Goal: Feedback & Contribution: Submit feedback/report problem

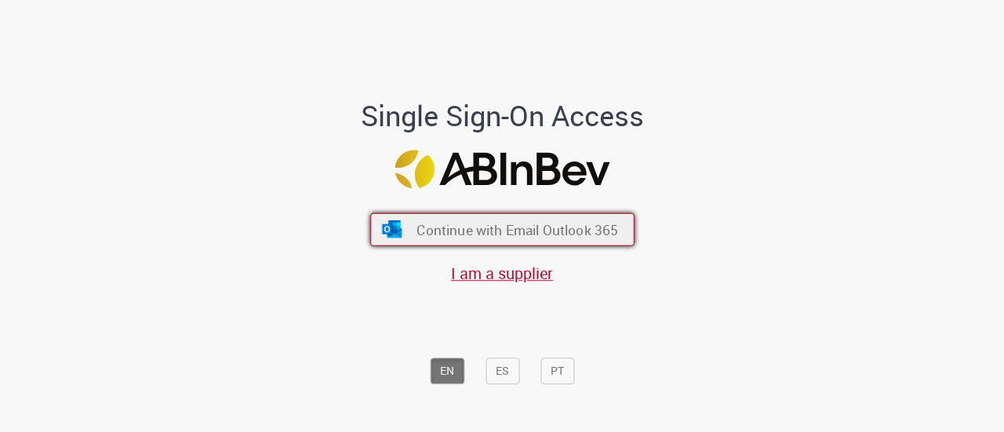
click at [573, 230] on span "Continue with Email Outlook 365" at bounding box center [518, 229] width 202 height 18
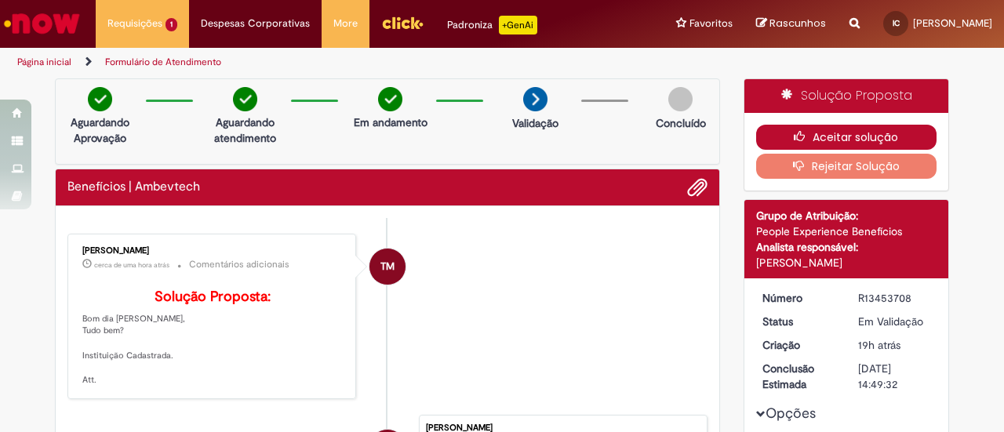
click at [857, 126] on button "Aceitar solução" at bounding box center [846, 137] width 181 height 25
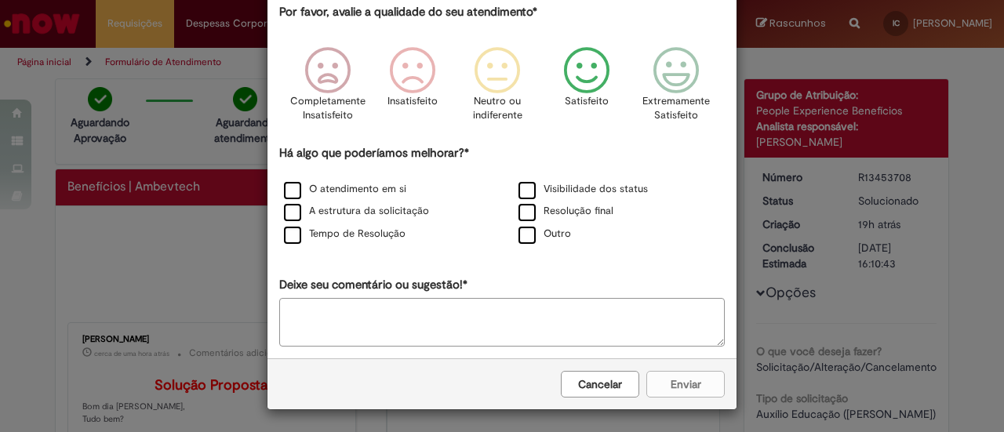
scroll to position [93, 0]
click at [581, 100] on p "Satisfeito" at bounding box center [587, 102] width 44 height 15
click at [650, 74] on icon "Feedback" at bounding box center [671, 71] width 59 height 47
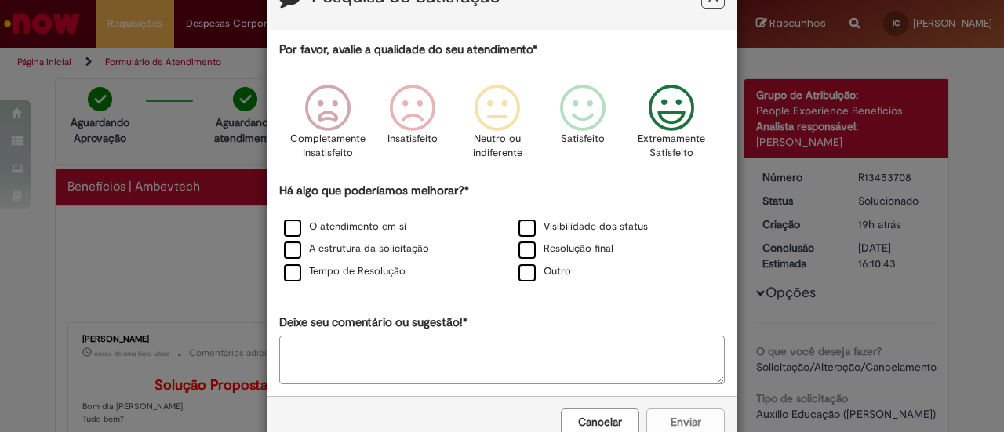
scroll to position [68, 0]
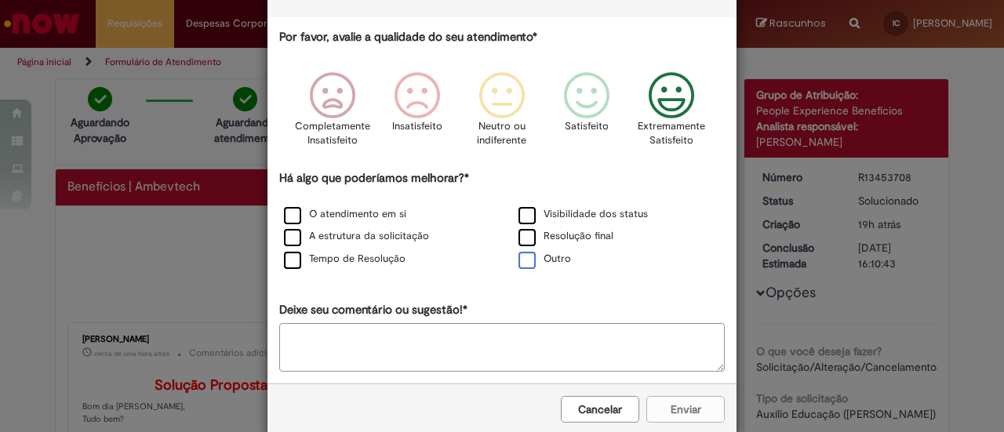
click at [522, 264] on label "Outro" at bounding box center [545, 259] width 53 height 15
click at [490, 329] on textarea "Deixe seu comentário ou sugestão!*" at bounding box center [502, 348] width 446 height 49
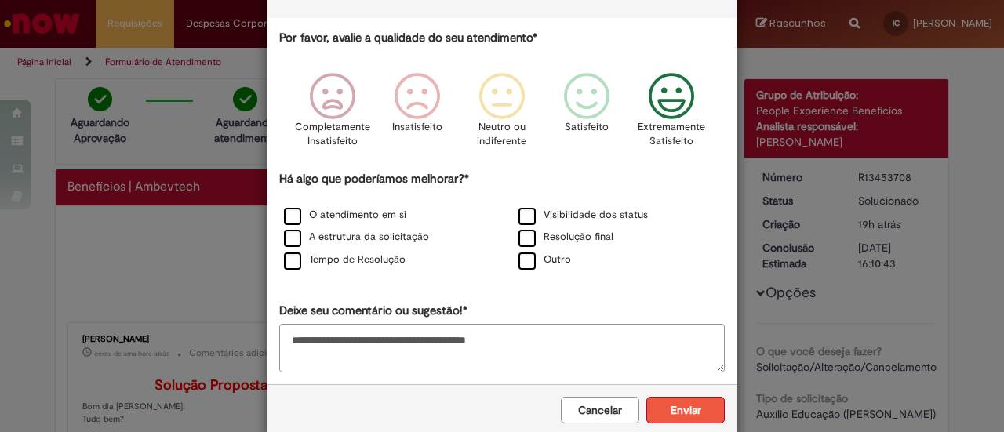
type textarea "**********"
click at [693, 402] on button "Enviar" at bounding box center [685, 410] width 78 height 27
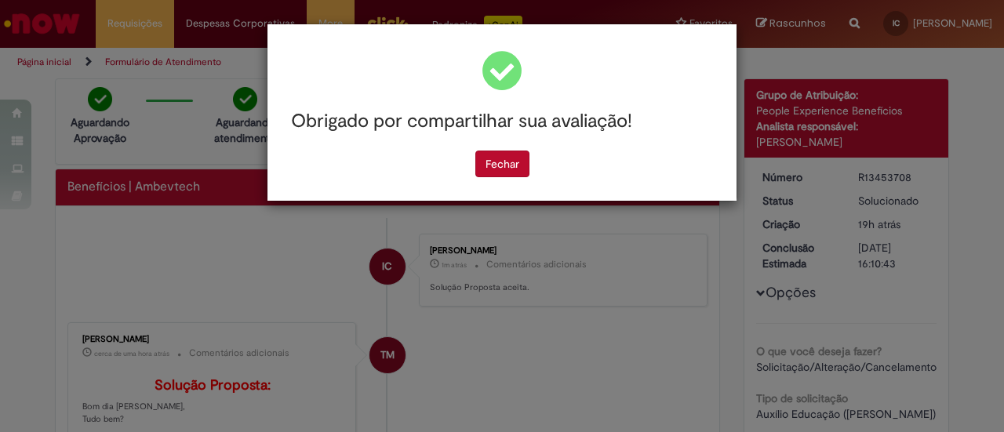
scroll to position [0, 0]
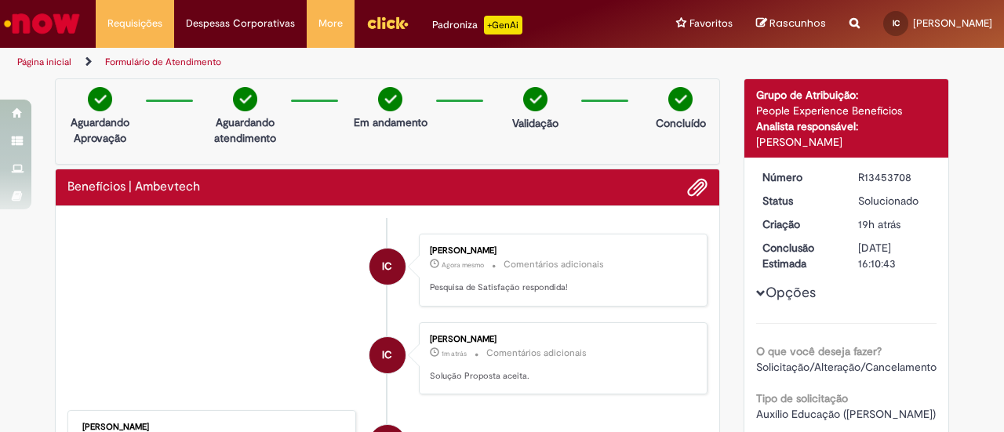
click at [513, 156] on div "Obrigado por compartilhar sua avaliação! Fechar" at bounding box center [502, 68] width 469 height 177
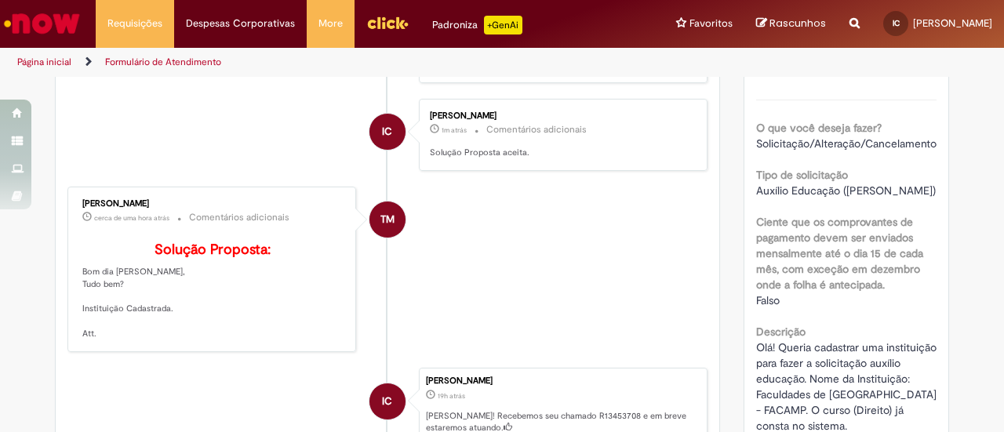
scroll to position [227, 0]
